Goal: Task Accomplishment & Management: Use online tool/utility

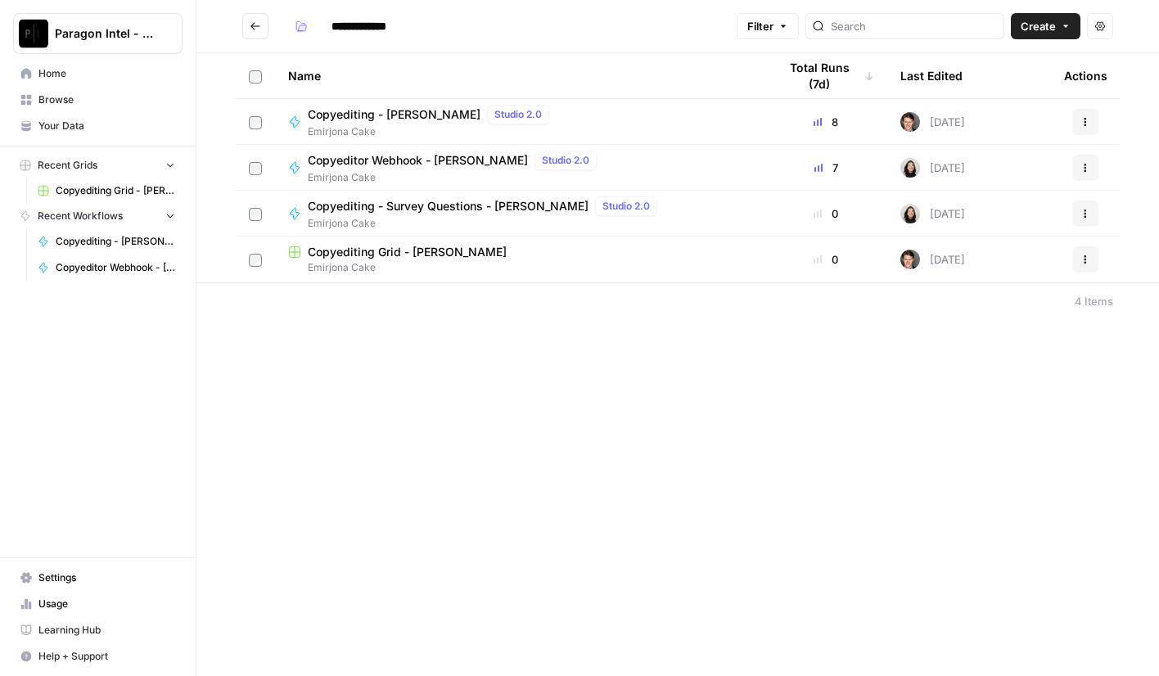
click at [405, 114] on span "Copyediting - [PERSON_NAME]" at bounding box center [394, 114] width 173 height 16
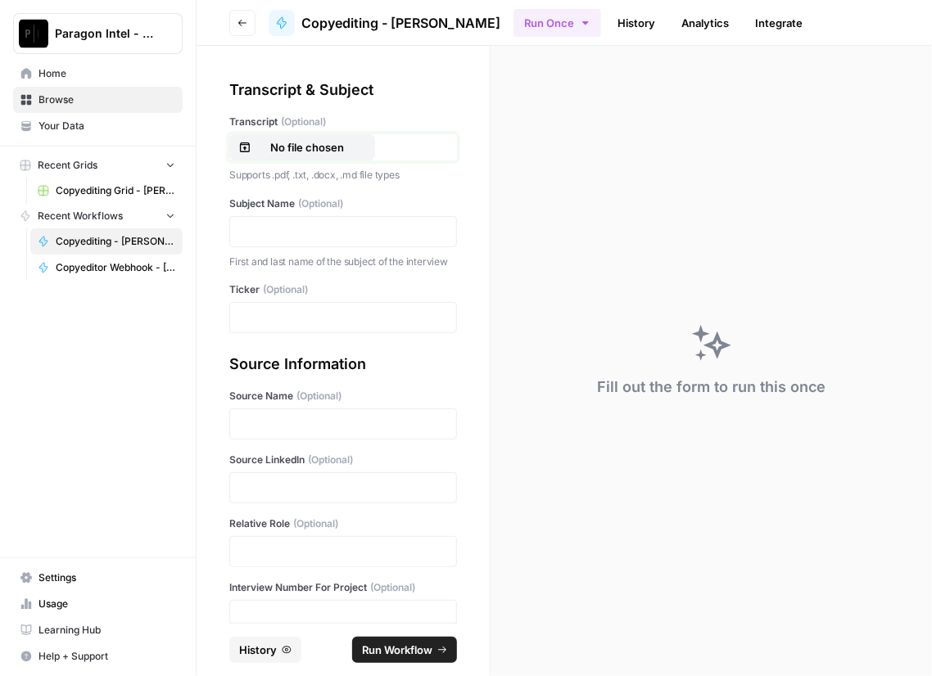
click at [346, 155] on p "No file chosen" at bounding box center [307, 147] width 105 height 16
click at [291, 227] on p at bounding box center [343, 231] width 206 height 16
click at [258, 326] on p at bounding box center [343, 317] width 206 height 16
click at [308, 430] on p at bounding box center [343, 424] width 206 height 16
click at [286, 496] on p at bounding box center [343, 488] width 206 height 16
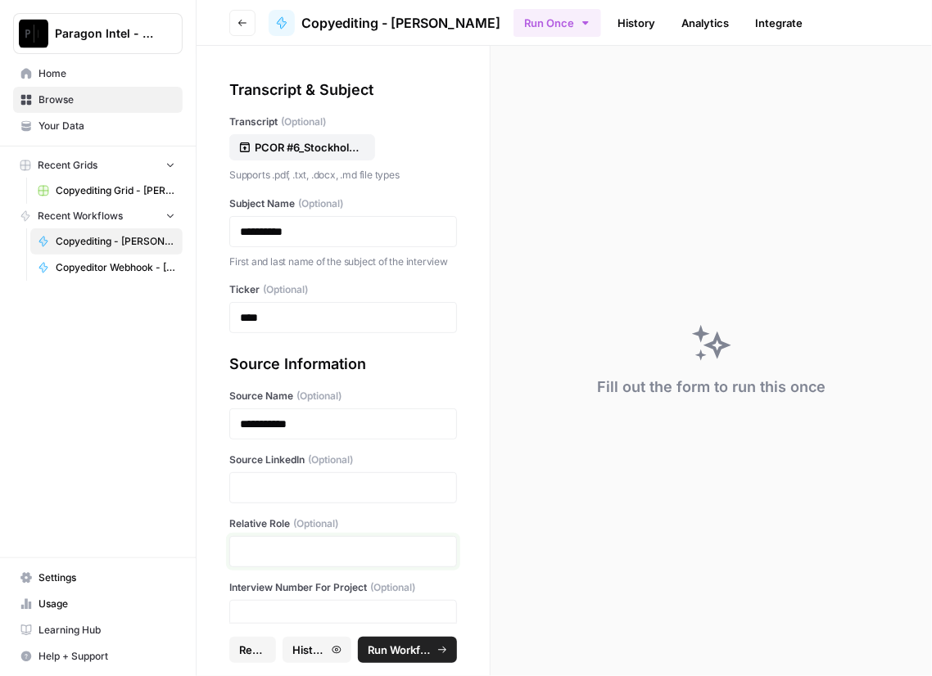
click at [350, 560] on p at bounding box center [343, 552] width 206 height 16
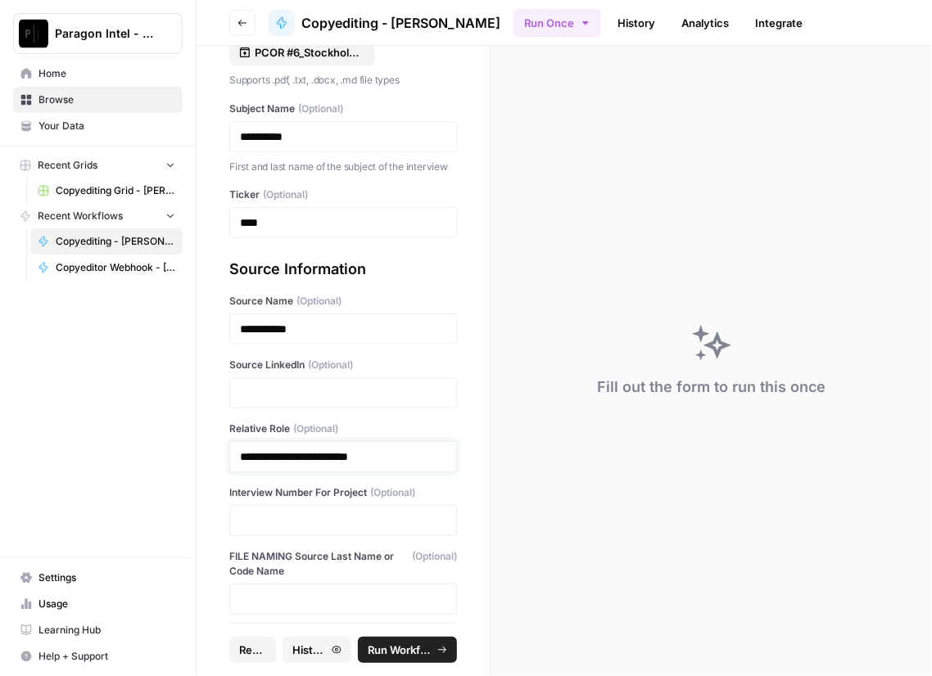
scroll to position [104, 0]
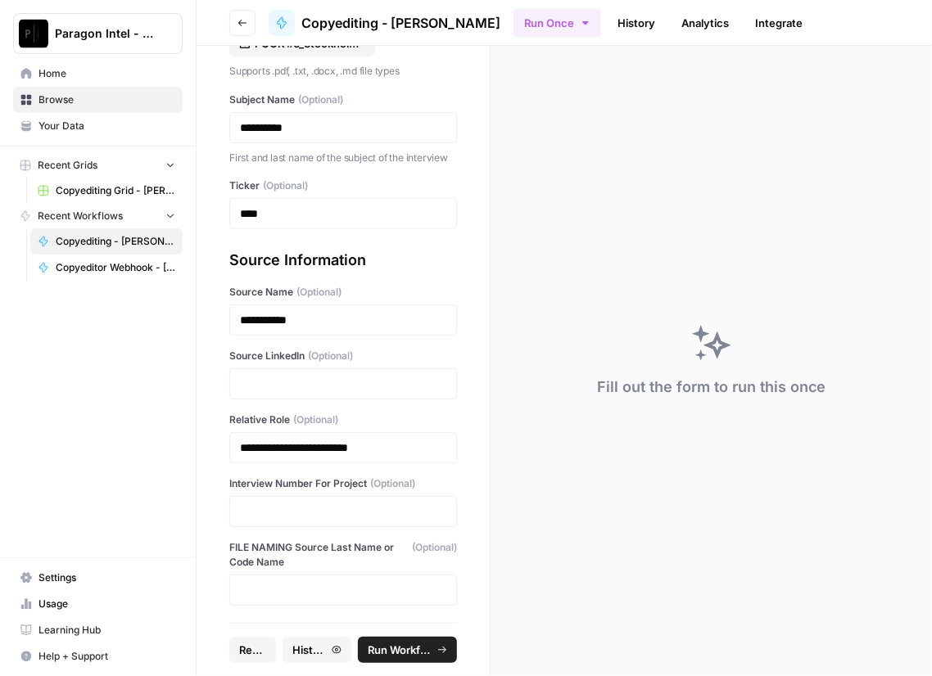
click at [319, 527] on div at bounding box center [343, 511] width 228 height 31
click at [319, 520] on p at bounding box center [343, 511] width 206 height 16
click at [345, 392] on p at bounding box center [343, 384] width 206 height 16
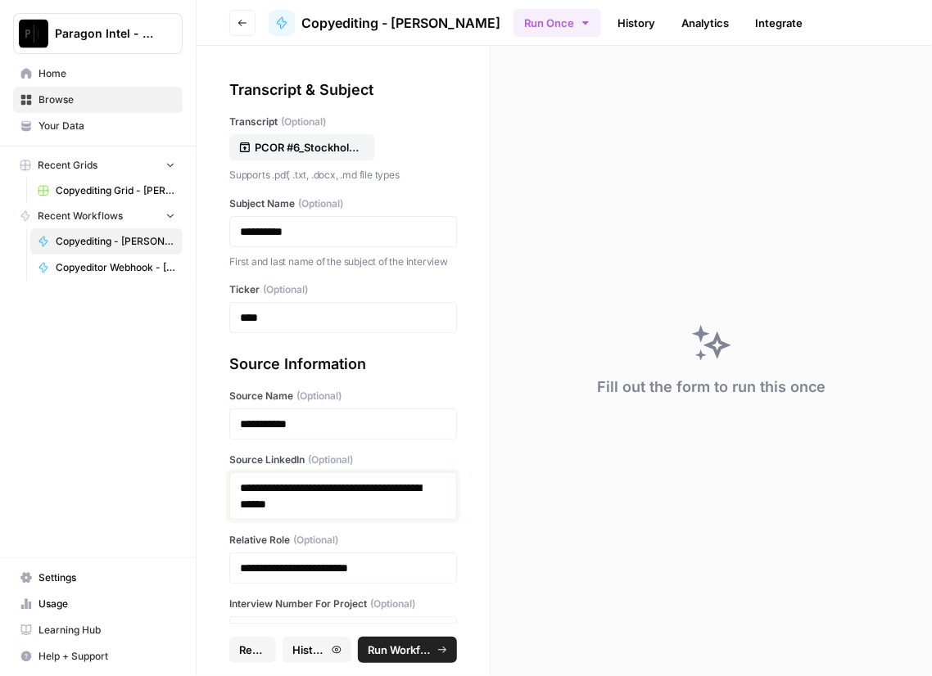
scroll to position [137, 0]
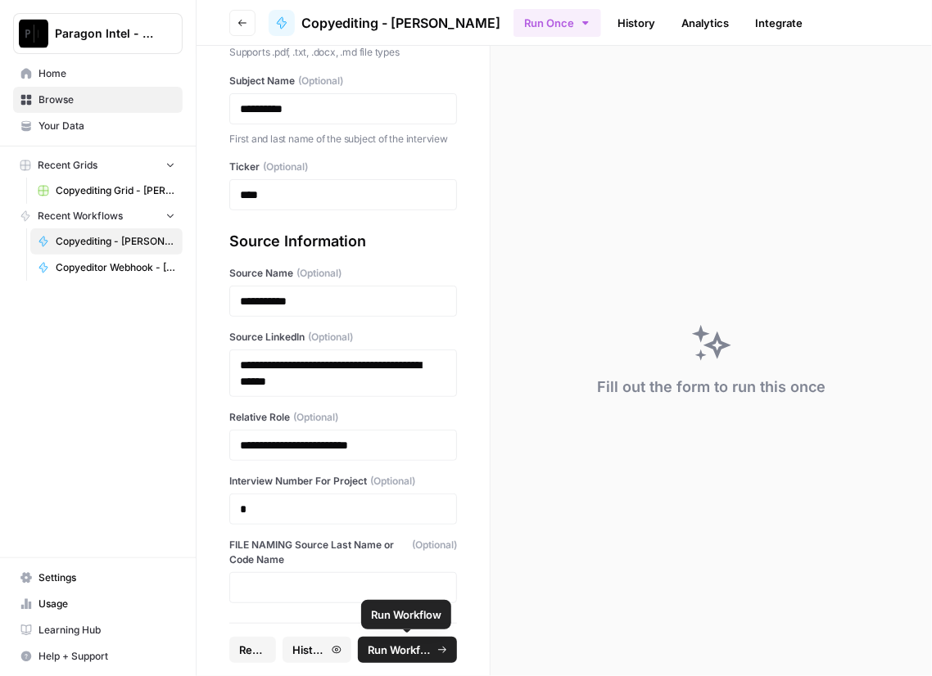
click at [423, 647] on span "Run Workflow" at bounding box center [400, 650] width 65 height 16
click at [367, 448] on p "**********" at bounding box center [337, 445] width 195 height 16
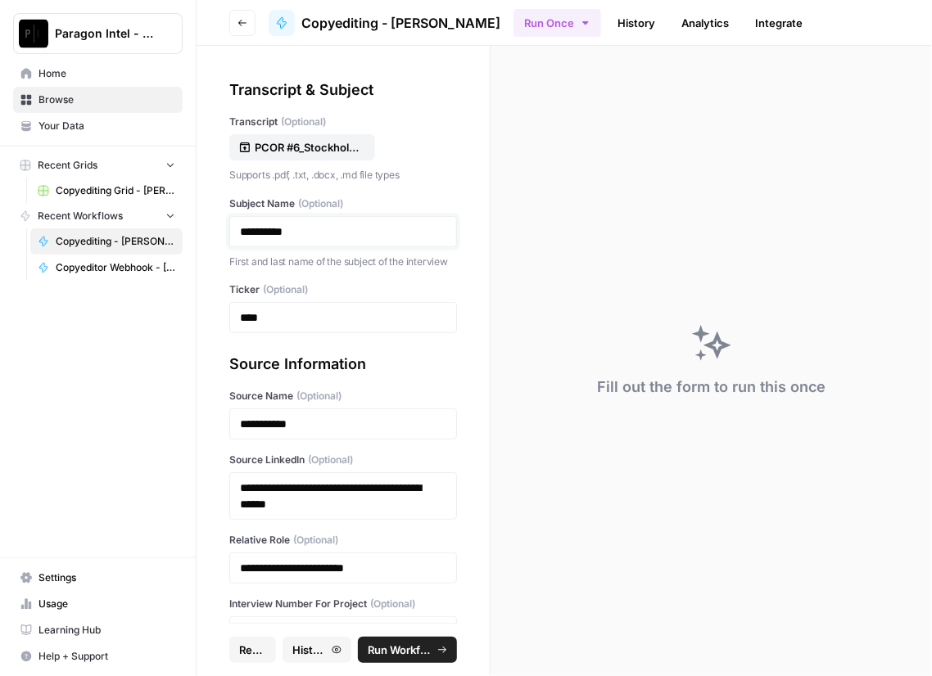
click at [257, 230] on p "**********" at bounding box center [337, 231] width 195 height 16
click at [374, 644] on span "Run Workflow" at bounding box center [400, 650] width 65 height 16
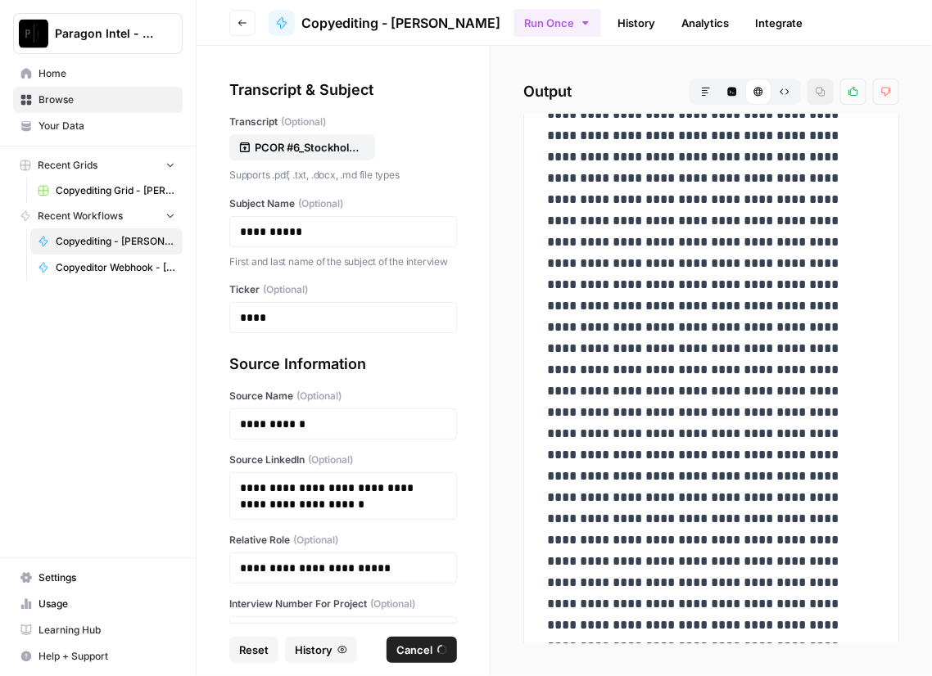
scroll to position [1715, 0]
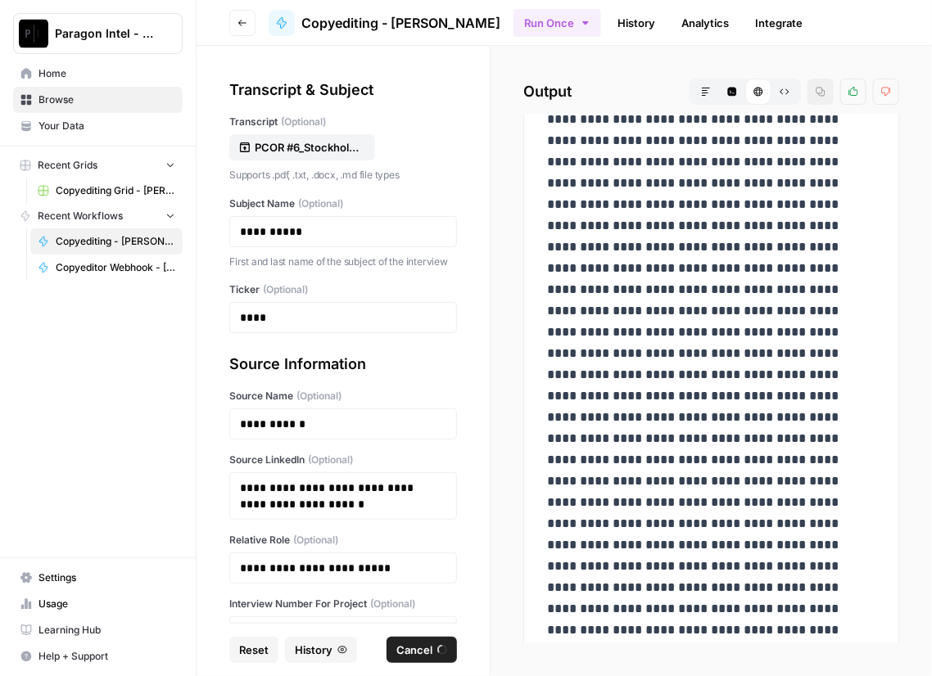
scroll to position [3751, 0]
click at [69, 102] on span "Browse" at bounding box center [106, 99] width 137 height 15
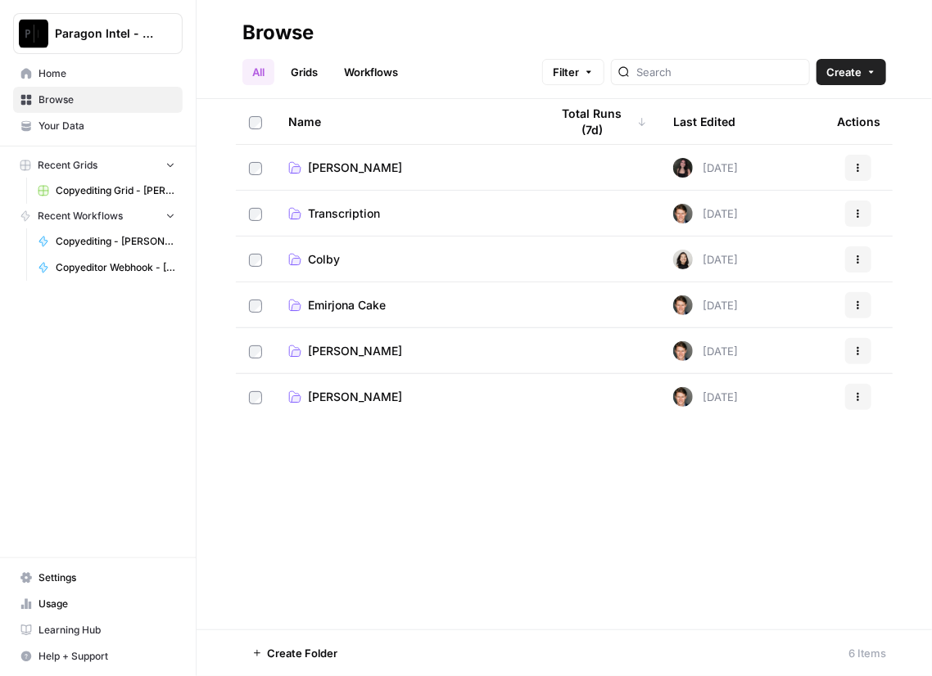
click at [332, 304] on span "Emirjona Cake" at bounding box center [347, 305] width 78 height 16
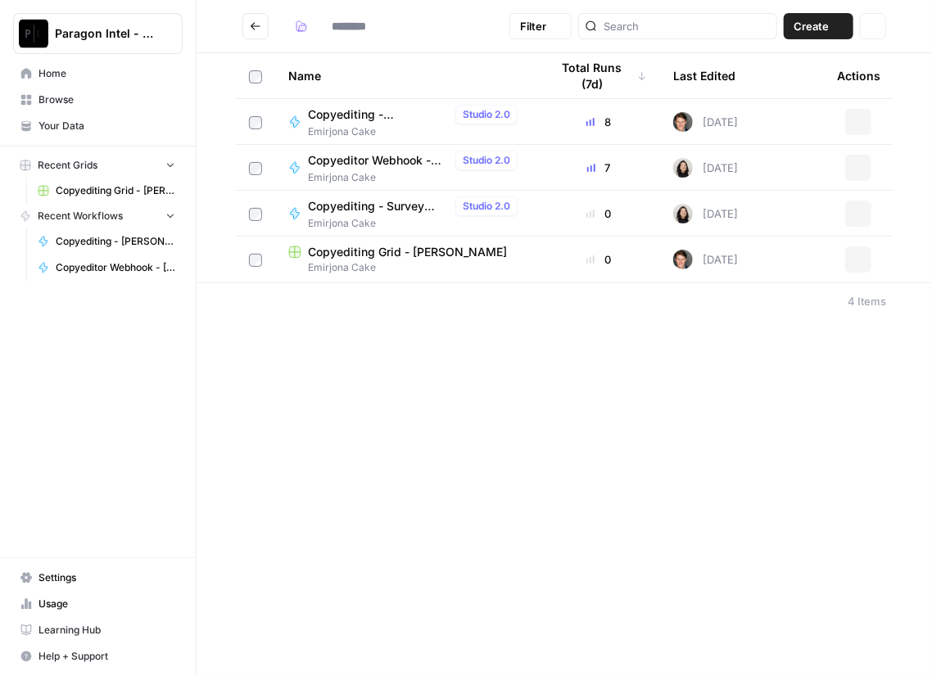
type input "**********"
click at [347, 106] on span "Copyediting - [PERSON_NAME]" at bounding box center [378, 114] width 141 height 16
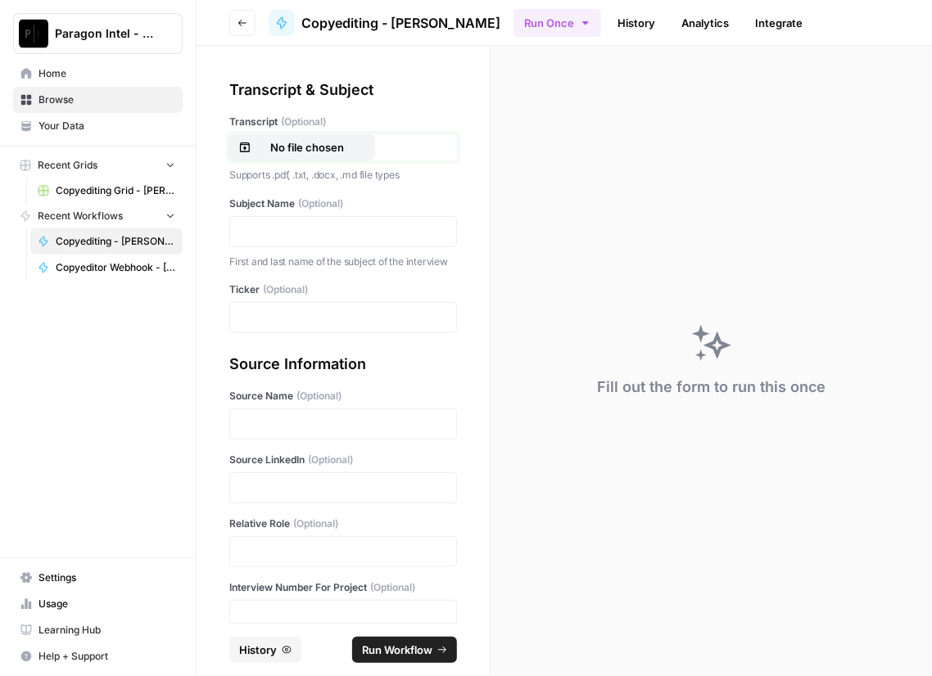
click at [314, 152] on p "No file chosen" at bounding box center [307, 147] width 105 height 16
click at [267, 227] on p at bounding box center [343, 231] width 206 height 16
click at [259, 326] on p at bounding box center [343, 317] width 206 height 16
click at [271, 432] on p at bounding box center [343, 424] width 206 height 16
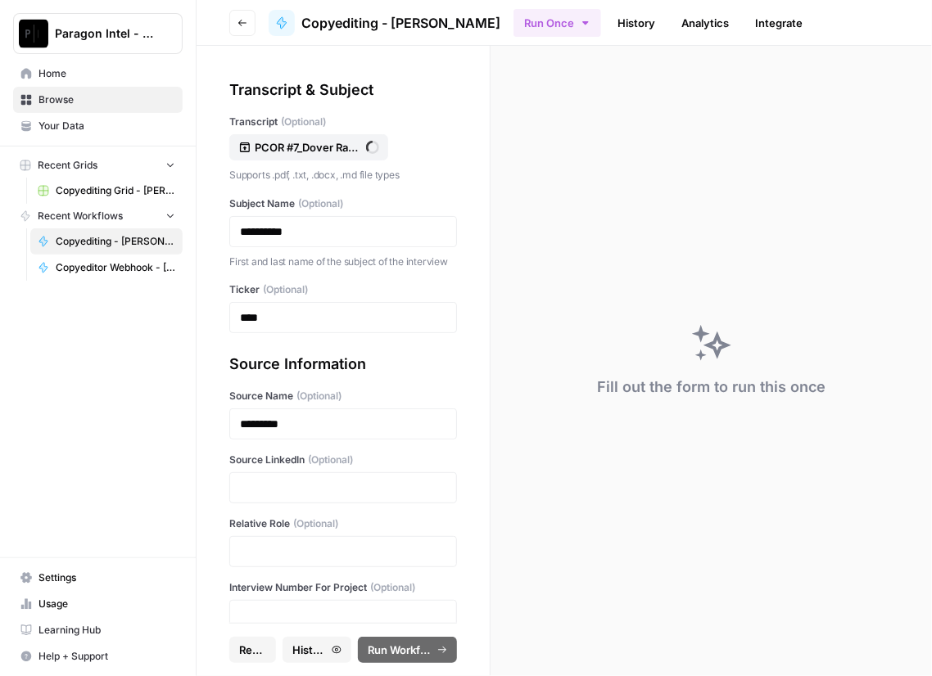
click at [266, 493] on div at bounding box center [343, 487] width 228 height 31
click at [280, 496] on p at bounding box center [343, 488] width 206 height 16
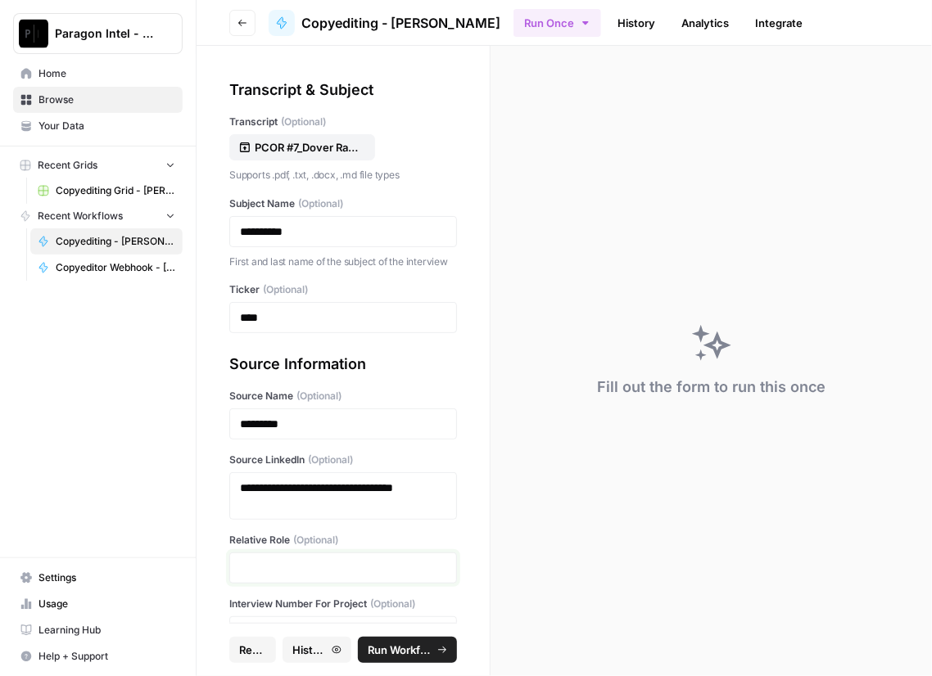
click at [269, 576] on p at bounding box center [343, 568] width 206 height 16
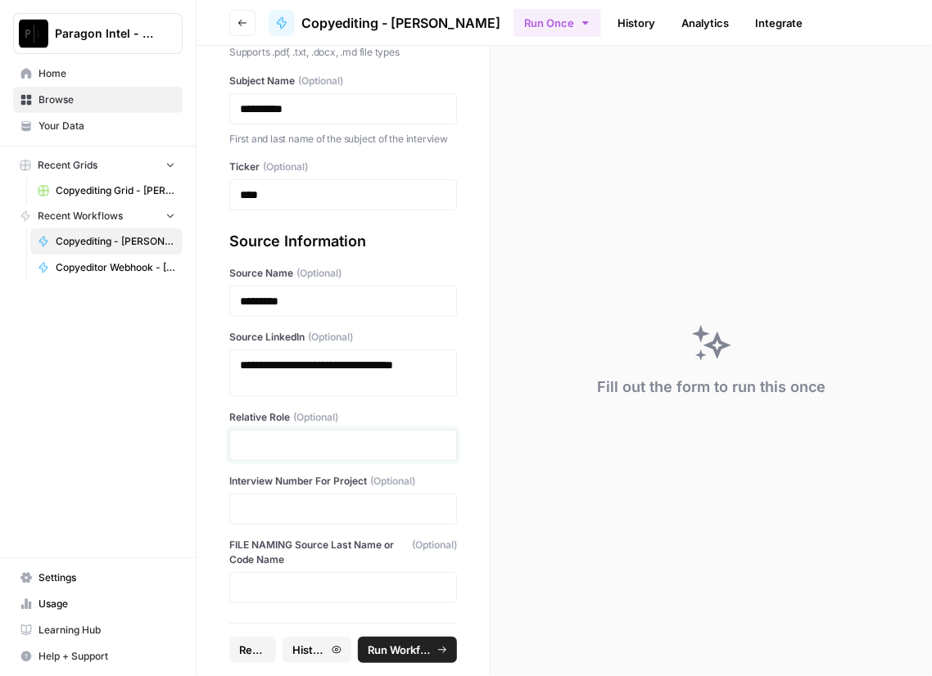
click at [338, 449] on p at bounding box center [343, 445] width 206 height 16
click at [252, 510] on p at bounding box center [343, 509] width 206 height 16
click at [360, 649] on button "Run Workflow" at bounding box center [407, 650] width 99 height 26
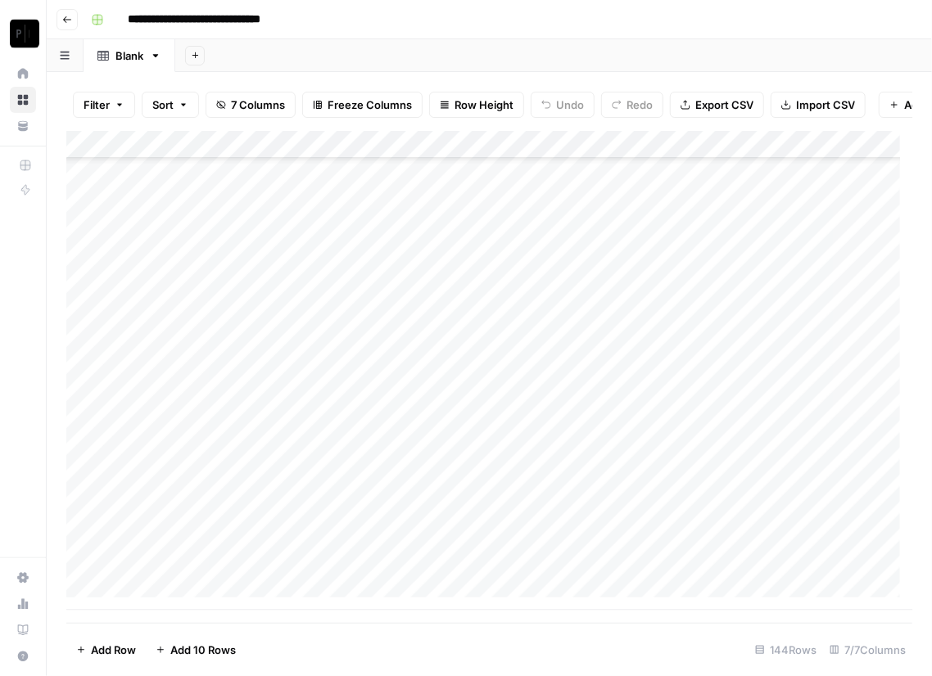
scroll to position [3595, 236]
click at [805, 567] on div "Add Column" at bounding box center [489, 371] width 846 height 480
click at [791, 572] on textarea "**********" at bounding box center [759, 602] width 327 height 88
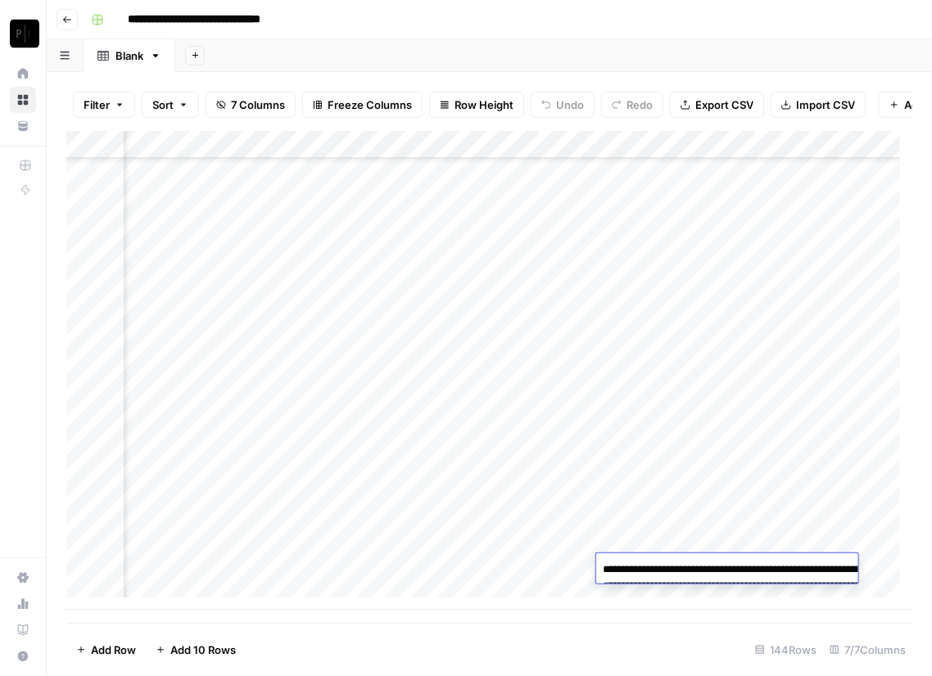
click at [791, 572] on textarea "**********" at bounding box center [759, 602] width 327 height 88
